Goal: Check status: Check status

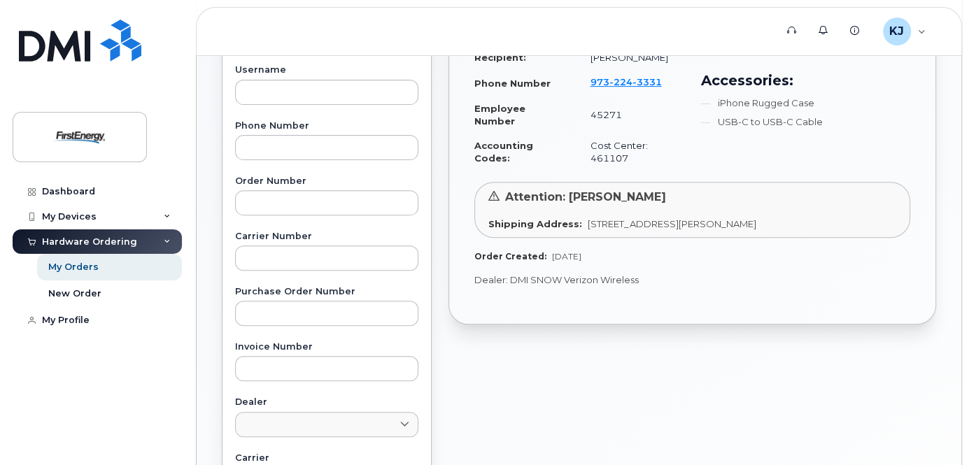
scroll to position [56, 0]
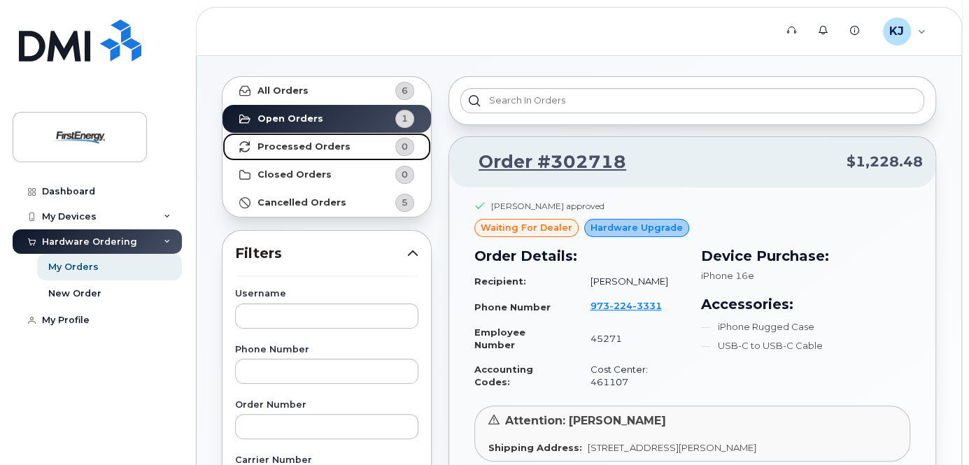
click at [329, 151] on strong "Processed Orders" at bounding box center [303, 146] width 93 height 11
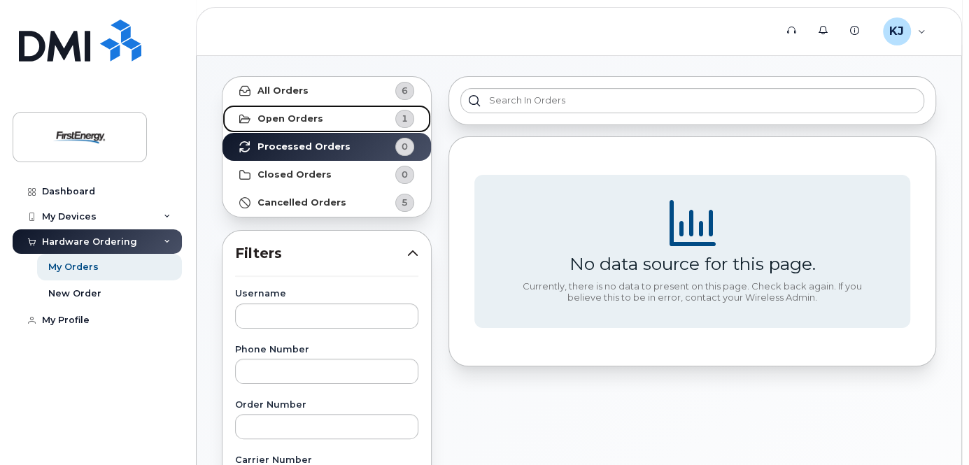
click at [314, 115] on strong "Open Orders" at bounding box center [290, 118] width 66 height 11
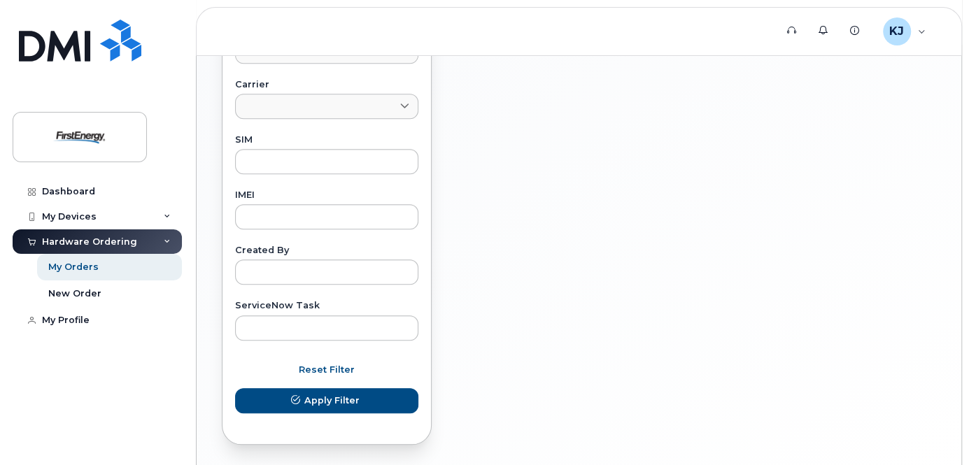
scroll to position [701, 0]
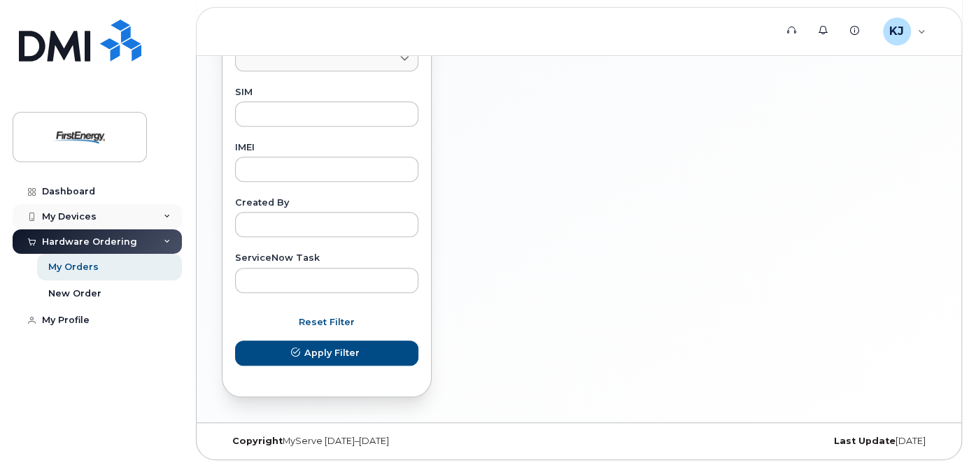
click at [78, 212] on div "My Devices" at bounding box center [69, 216] width 55 height 11
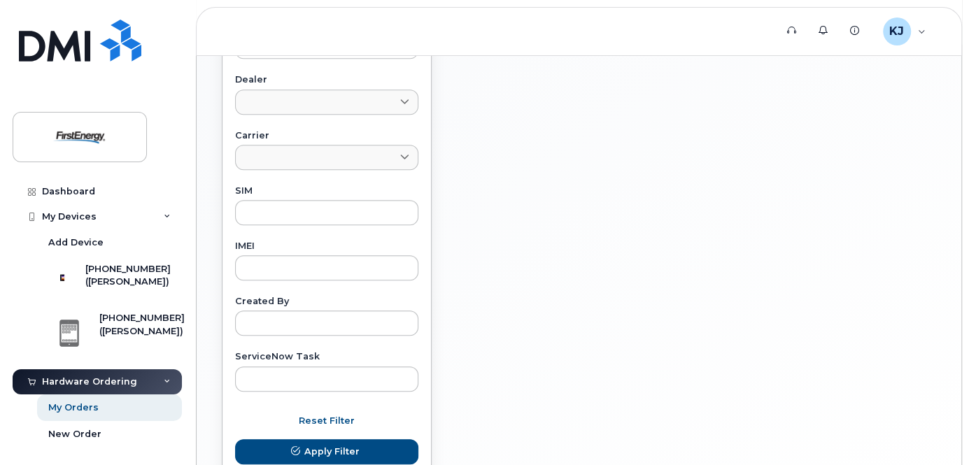
scroll to position [533, 0]
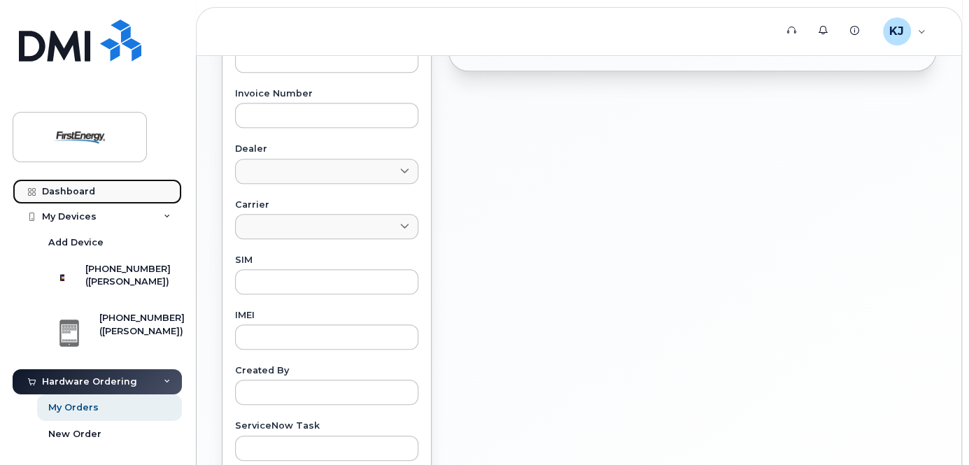
click at [79, 199] on link "Dashboard" at bounding box center [97, 191] width 169 height 25
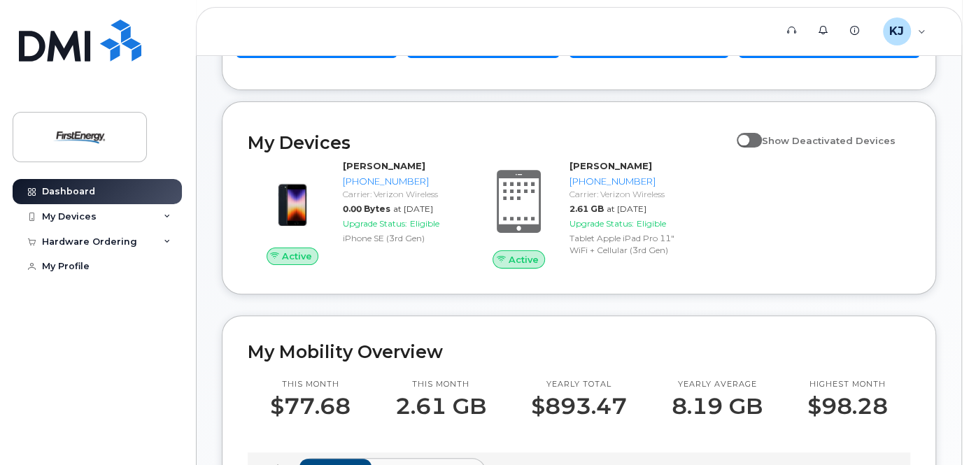
scroll to position [64, 0]
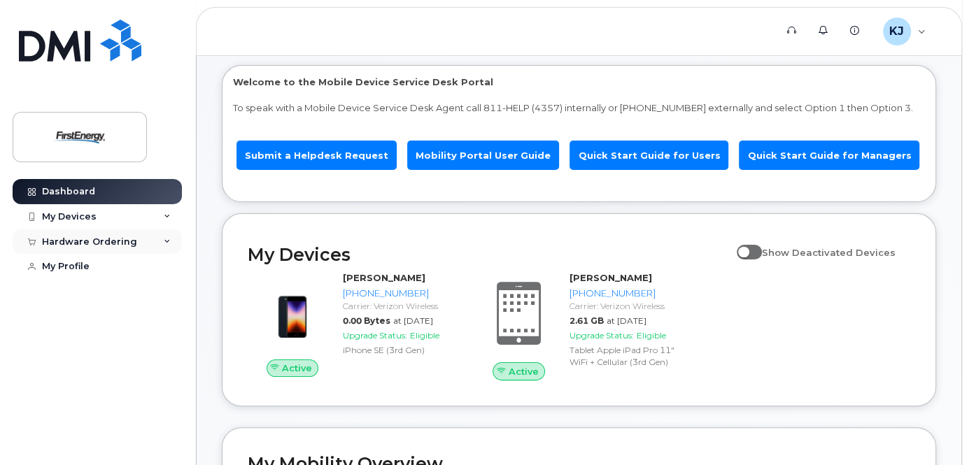
click at [88, 243] on div "Hardware Ordering" at bounding box center [89, 241] width 95 height 11
click at [90, 266] on div "My Orders" at bounding box center [73, 267] width 50 height 13
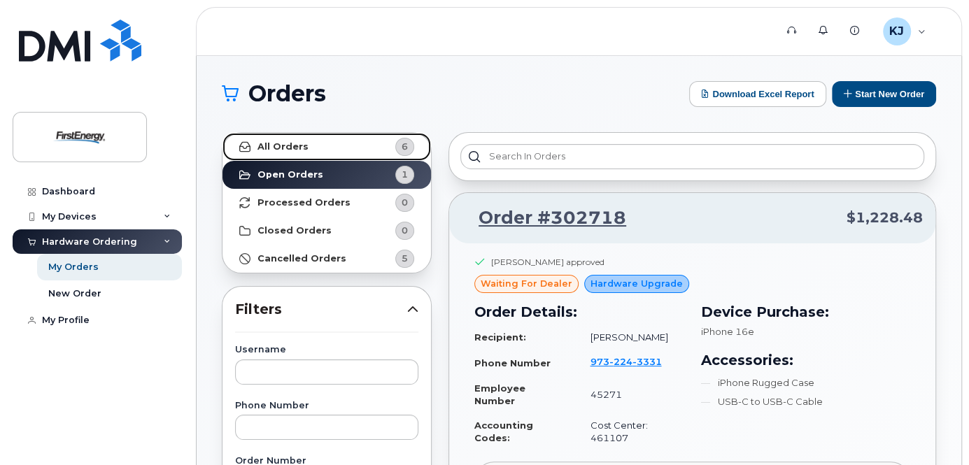
click at [355, 150] on link "All Orders 6" at bounding box center [326, 147] width 208 height 28
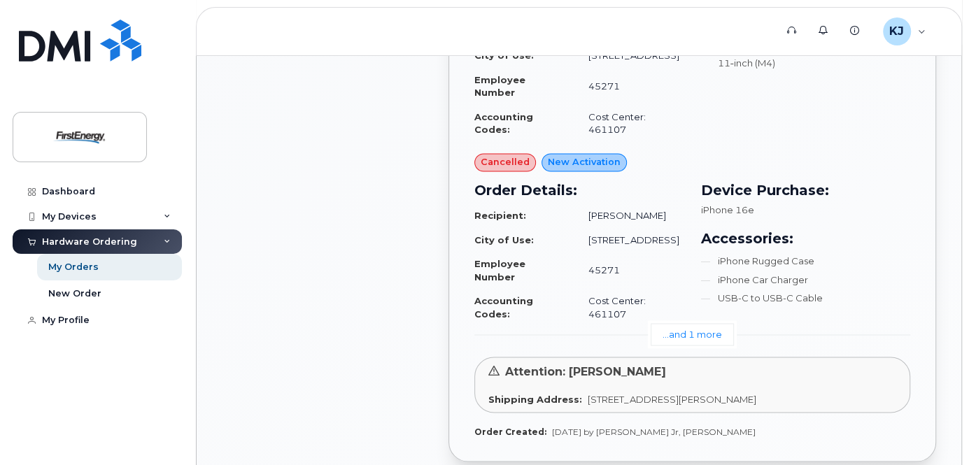
scroll to position [1511, 0]
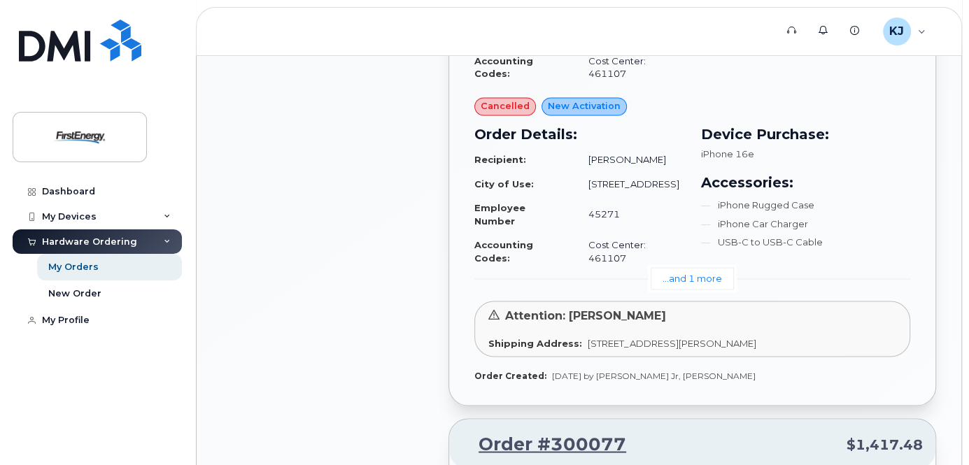
click at [723, 289] on link "...and 1 more" at bounding box center [692, 278] width 83 height 22
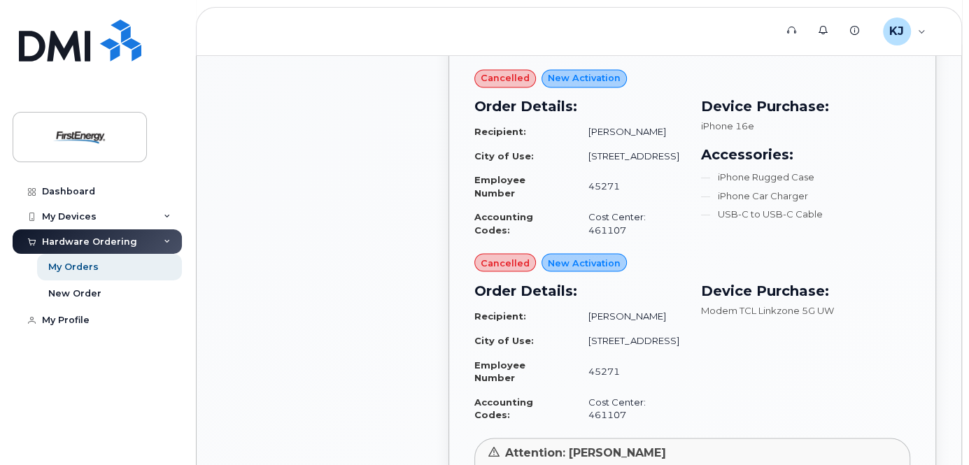
scroll to position [1455, 0]
